Goal: Task Accomplishment & Management: Manage account settings

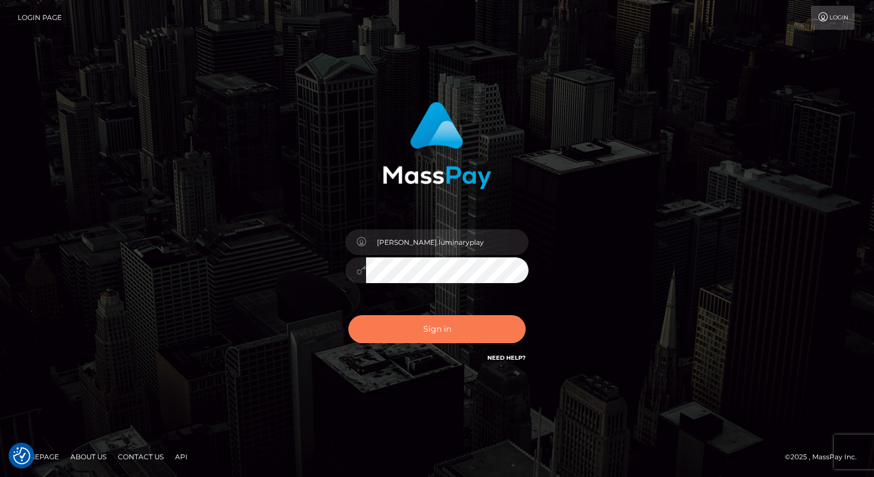
click at [435, 336] on button "Sign in" at bounding box center [436, 329] width 177 height 28
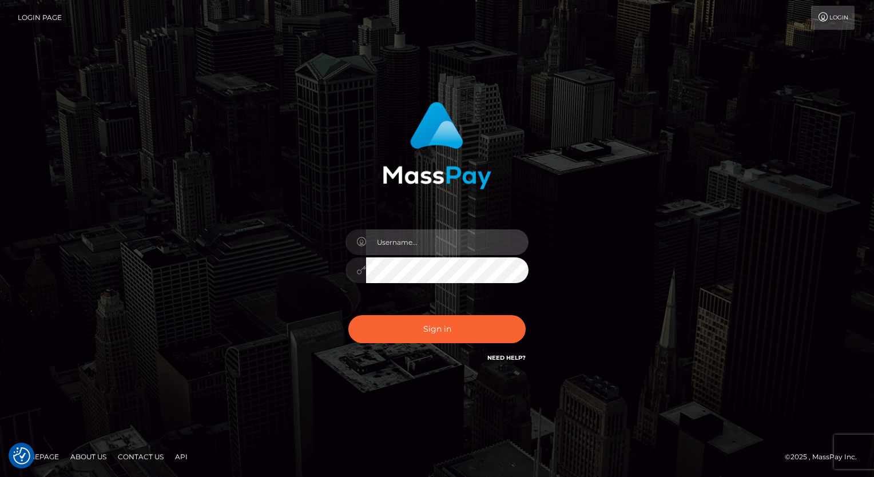
drag, startPoint x: 452, startPoint y: 241, endPoint x: 453, endPoint y: 248, distance: 7.0
click at [452, 241] on input "text" at bounding box center [447, 242] width 162 height 26
type input "Arlene.luminaryplay"
click at [348, 315] on button "Sign in" at bounding box center [436, 329] width 177 height 28
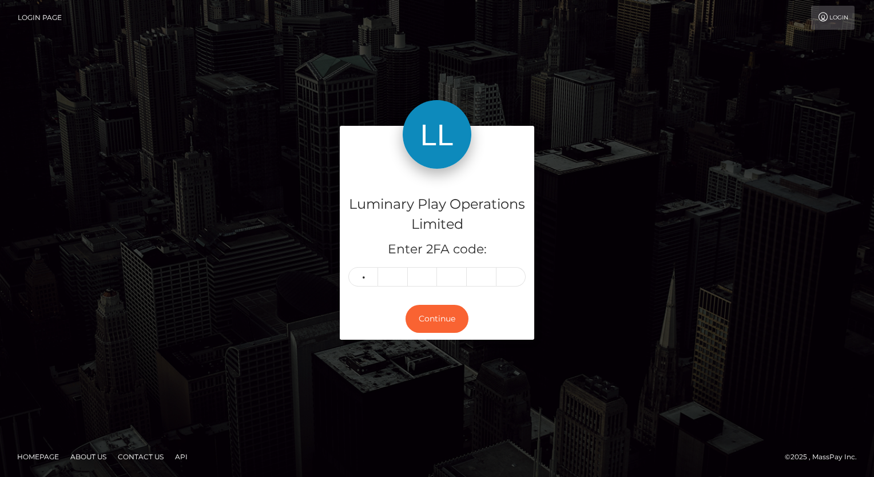
type input "9"
type input "7"
type input "6"
type input "8"
type input "3"
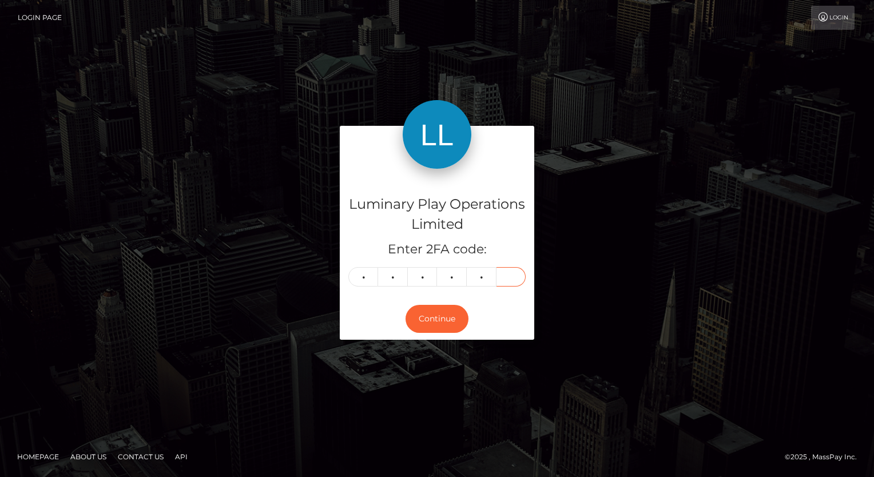
type input "8"
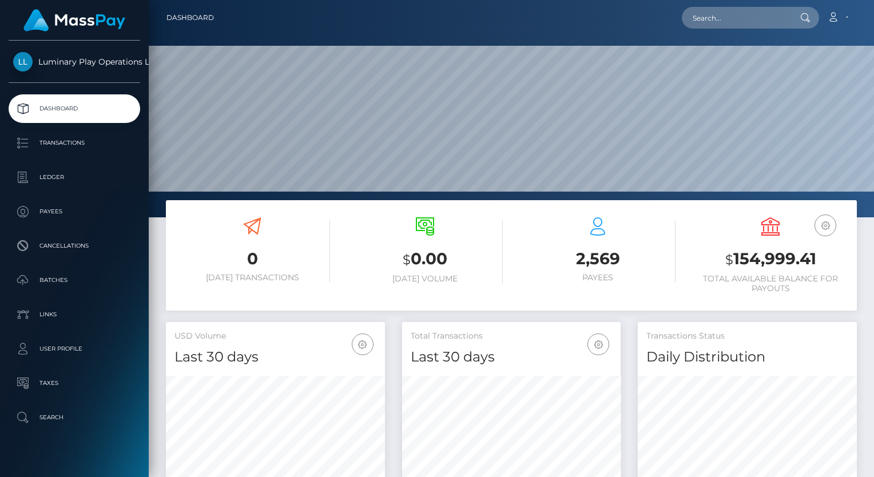
scroll to position [202, 219]
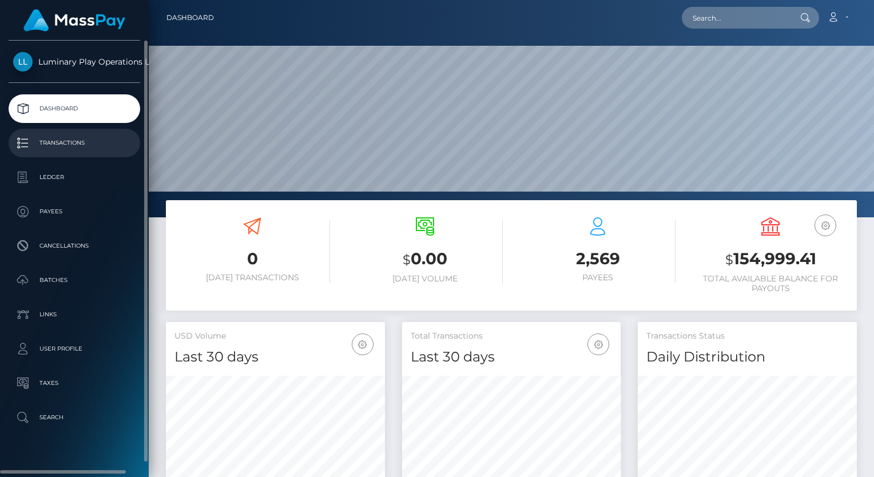
click at [74, 143] on p "Transactions" at bounding box center [74, 142] width 122 height 17
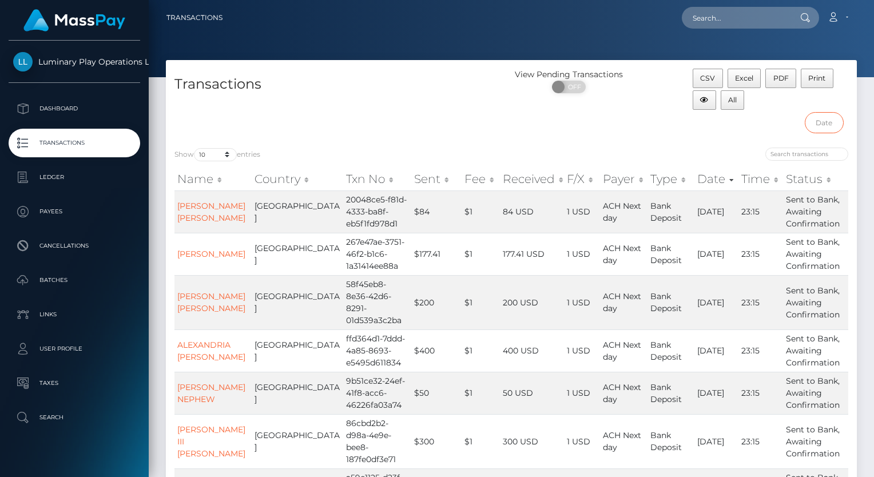
click at [826, 122] on input "text" at bounding box center [824, 122] width 39 height 21
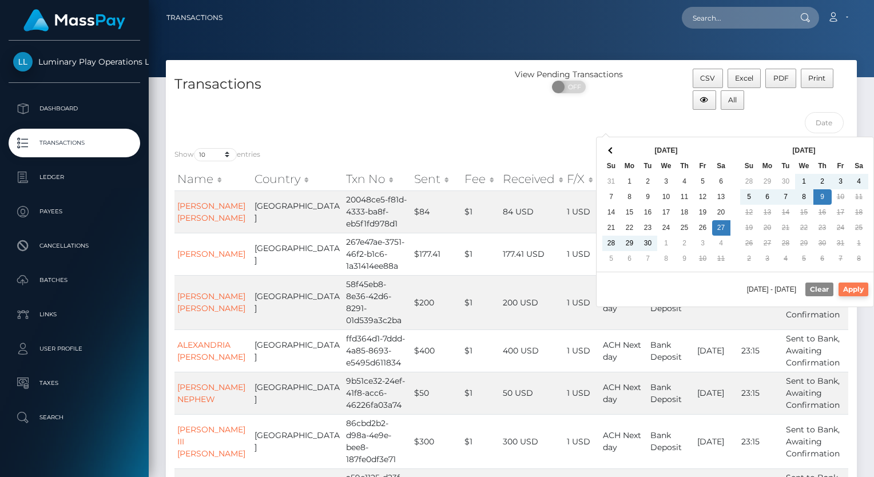
click at [859, 287] on button "Apply" at bounding box center [853, 289] width 30 height 14
type input "09/27/2025 - 10/09/2025"
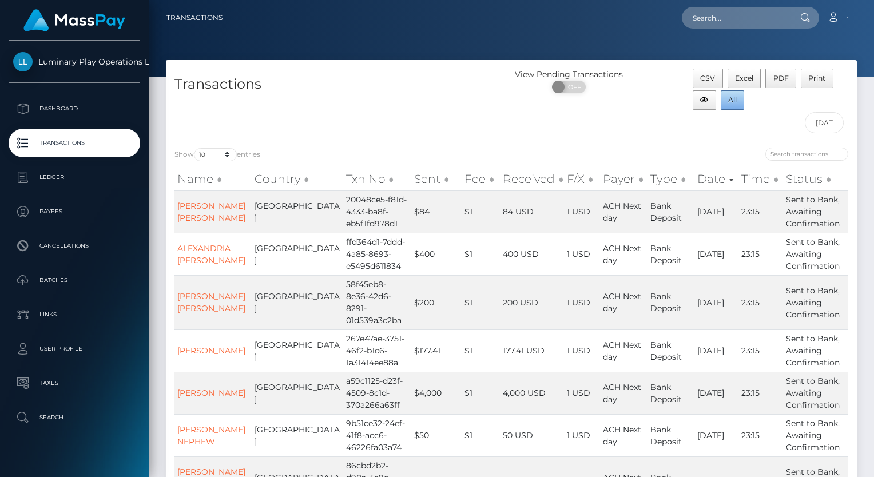
click at [730, 97] on span "All" at bounding box center [732, 100] width 9 height 9
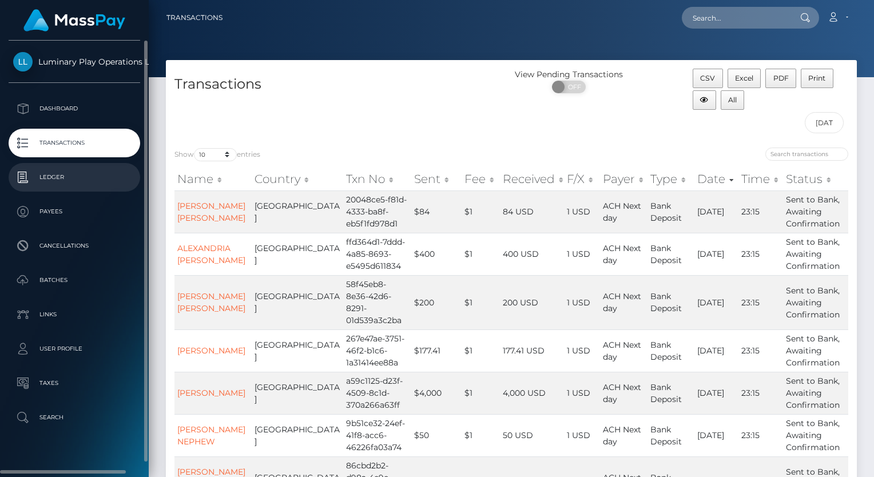
click at [69, 177] on p "Ledger" at bounding box center [74, 177] width 122 height 17
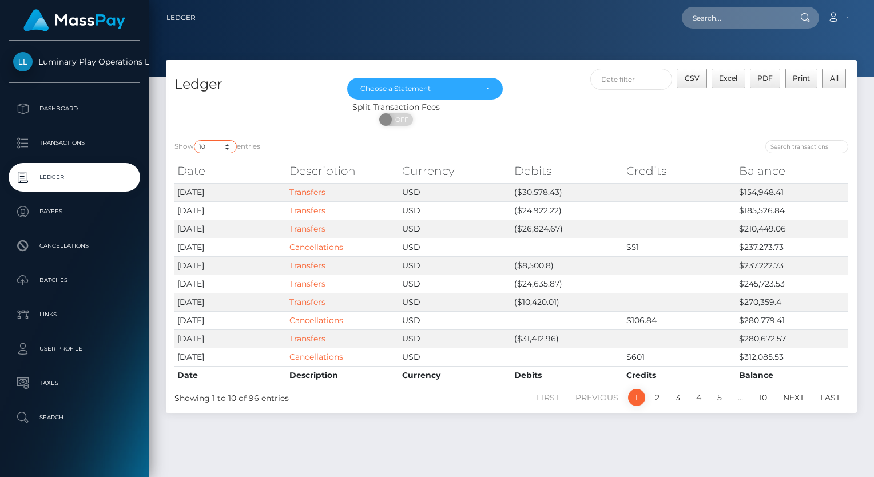
click at [215, 146] on select "10 25 50 100 250" at bounding box center [215, 146] width 43 height 13
select select "25"
click at [195, 141] on select "10 25 50 100 250" at bounding box center [215, 146] width 43 height 13
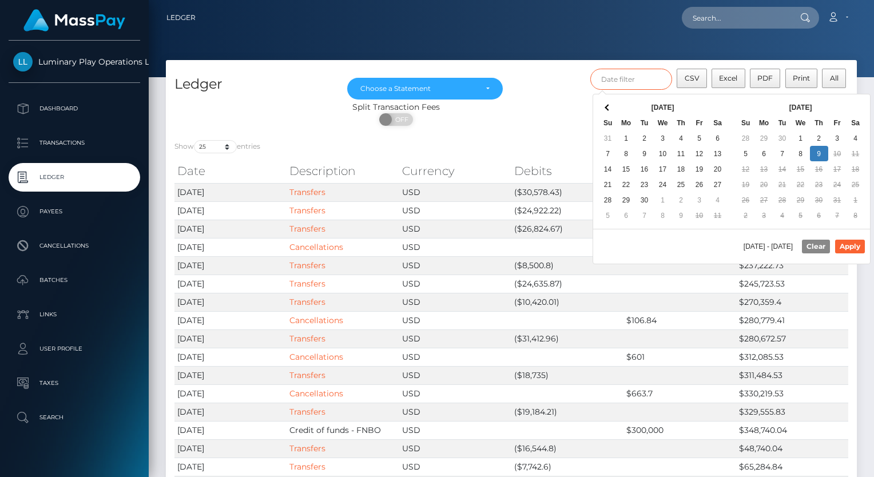
click at [649, 78] on input "text" at bounding box center [631, 79] width 82 height 21
click at [851, 242] on button "Apply" at bounding box center [850, 247] width 30 height 14
type input "10/01/2025 - 10/09/2025"
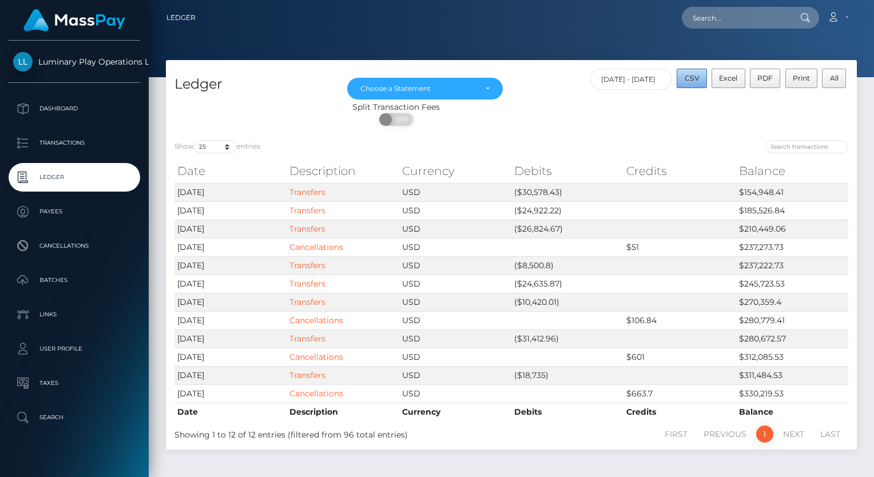
click at [698, 76] on span "CSV" at bounding box center [692, 78] width 15 height 9
click at [487, 88] on div "Choose a Statement" at bounding box center [424, 88] width 129 height 9
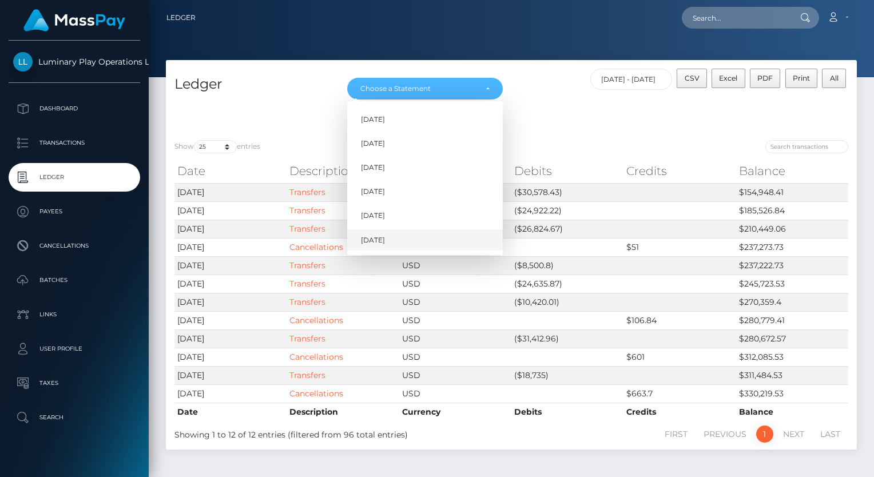
click at [385, 239] on span "Oct 2025" at bounding box center [373, 240] width 24 height 10
select select "Oct 2025"
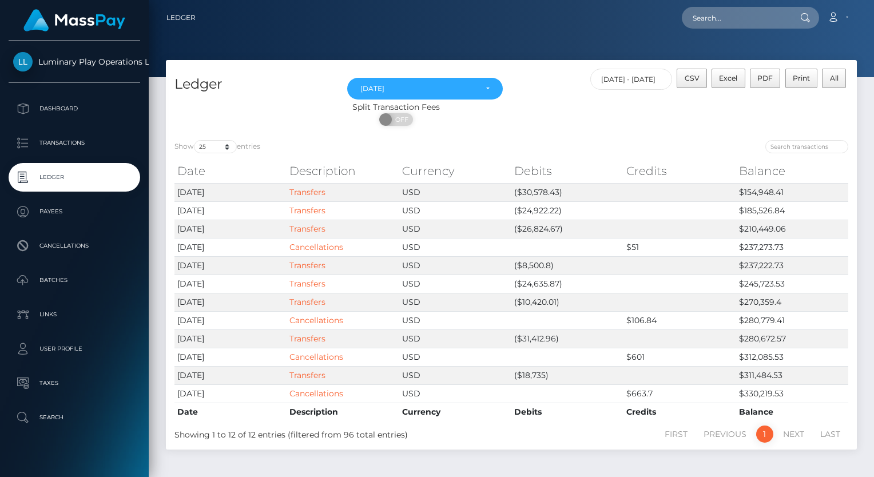
click at [546, 33] on nav "Ledger Loading... Loading..." at bounding box center [511, 17] width 725 height 35
